Goal: Task Accomplishment & Management: Manage account settings

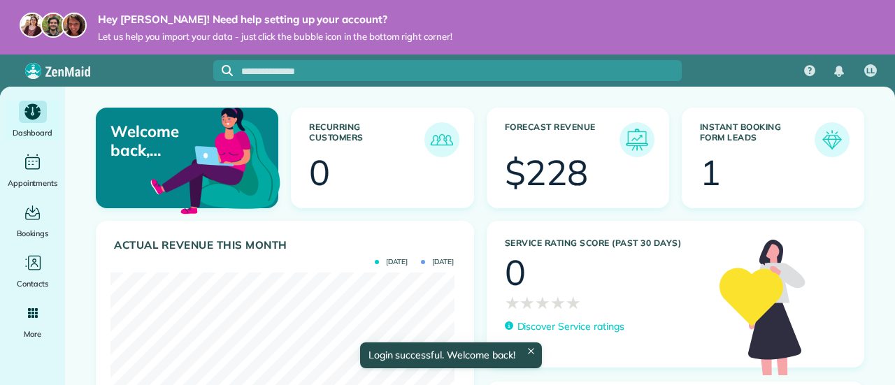
scroll to position [152, 344]
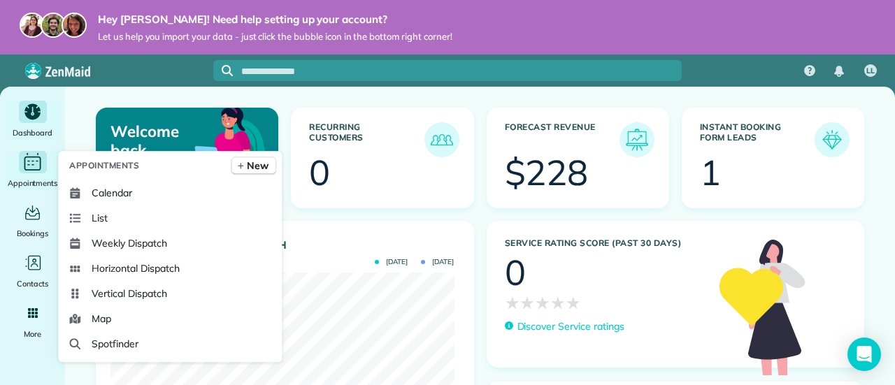
click at [33, 167] on icon "Main" at bounding box center [33, 162] width 22 height 21
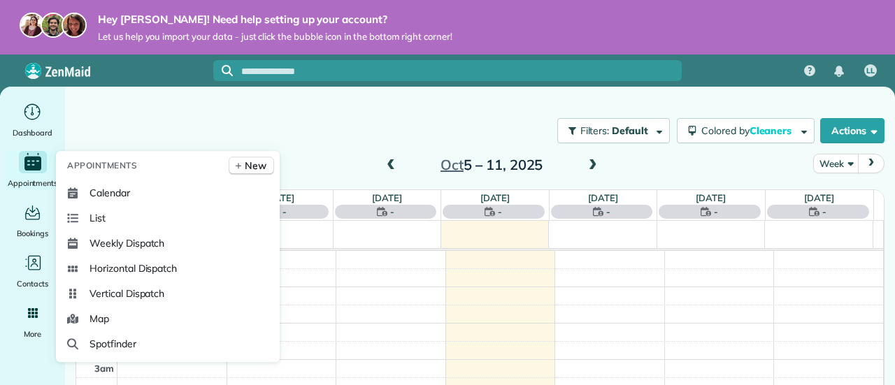
scroll to position [252, 0]
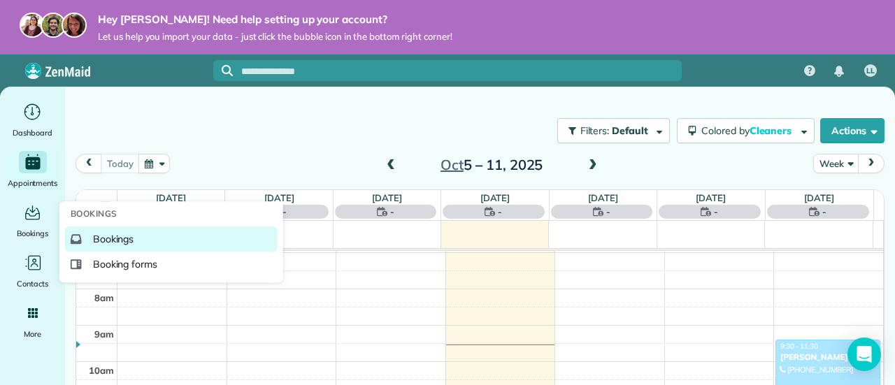
click at [96, 238] on span "Bookings" at bounding box center [113, 239] width 41 height 14
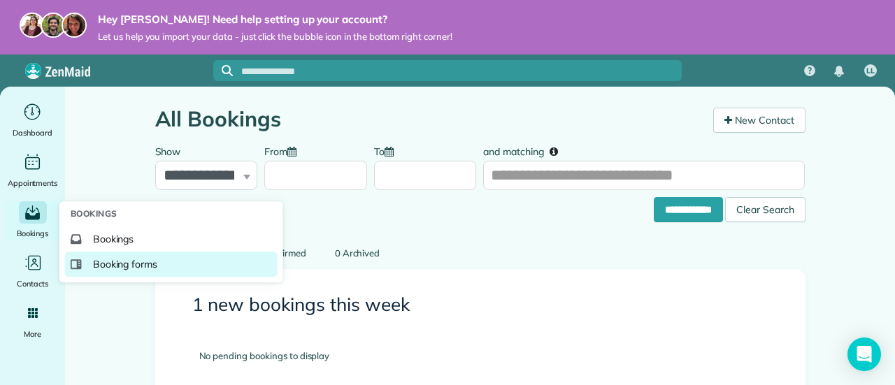
click at [129, 262] on span "Booking forms" at bounding box center [125, 264] width 65 height 14
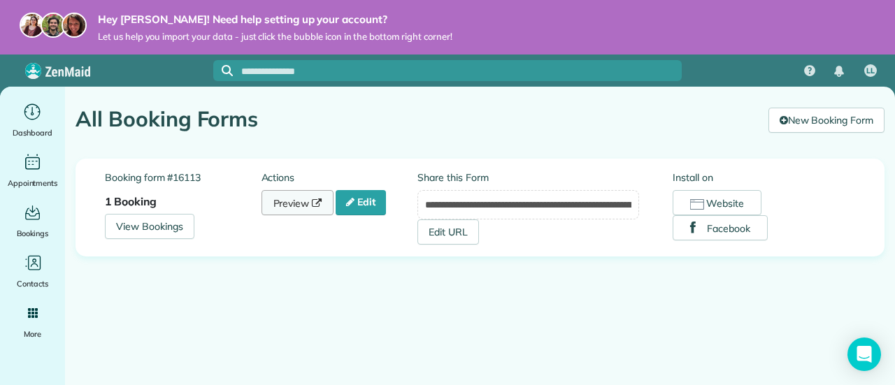
click at [289, 201] on link "Preview" at bounding box center [297, 202] width 73 height 25
click at [363, 201] on link "Edit" at bounding box center [360, 202] width 50 height 25
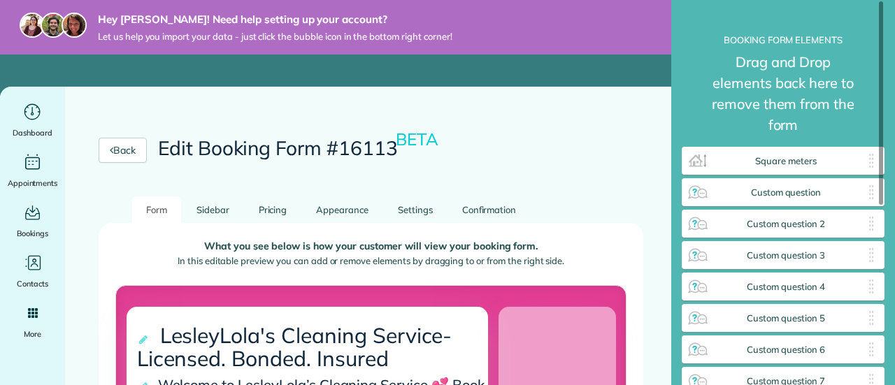
scroll to position [6, 1]
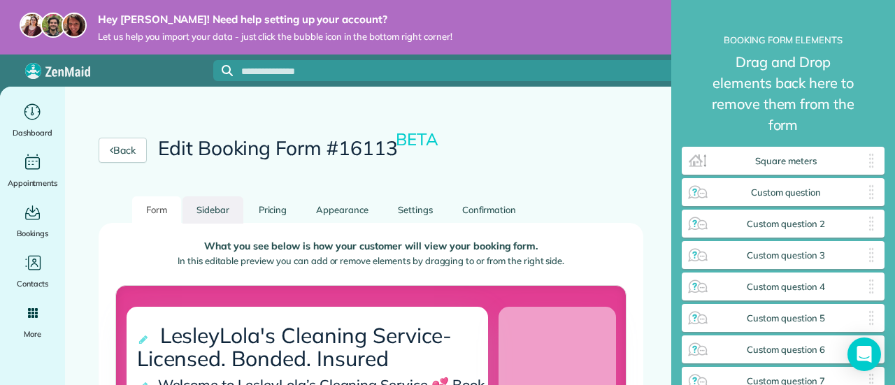
click at [209, 212] on link "Sidebar" at bounding box center [212, 209] width 61 height 27
